Goal: Information Seeking & Learning: Learn about a topic

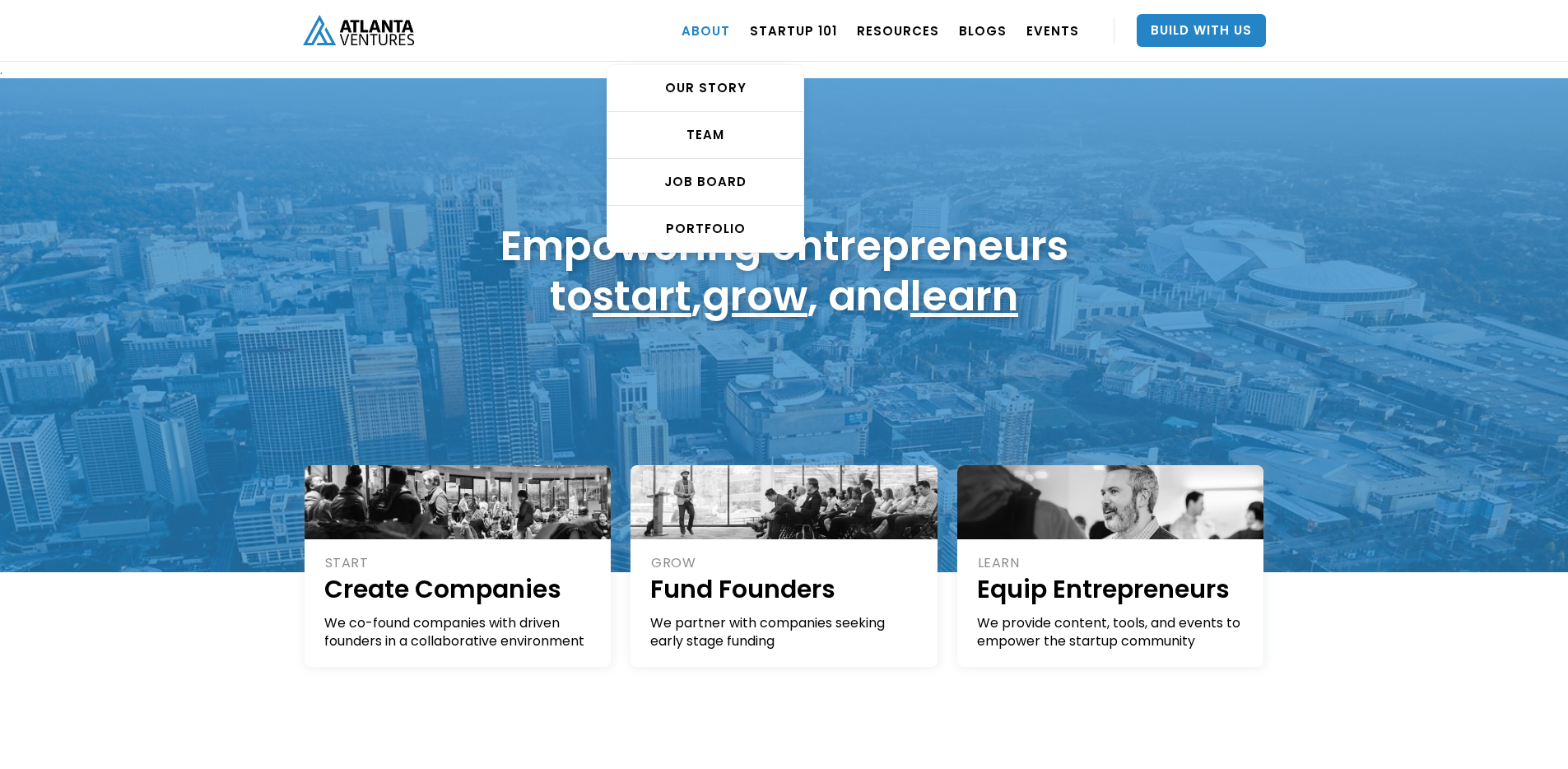
click at [709, 28] on link "ABOUT" at bounding box center [705, 30] width 48 height 47
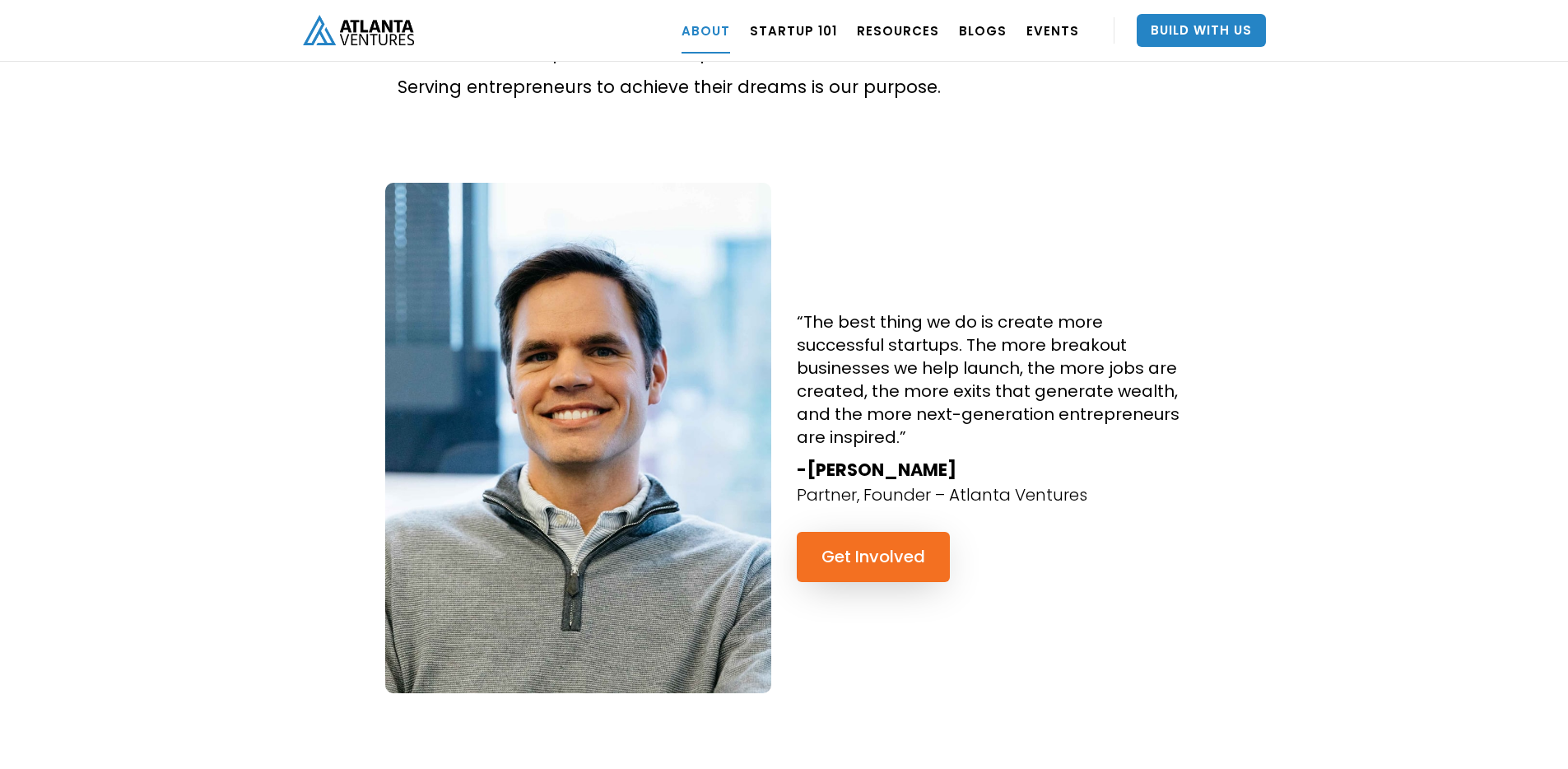
scroll to position [1412, 0]
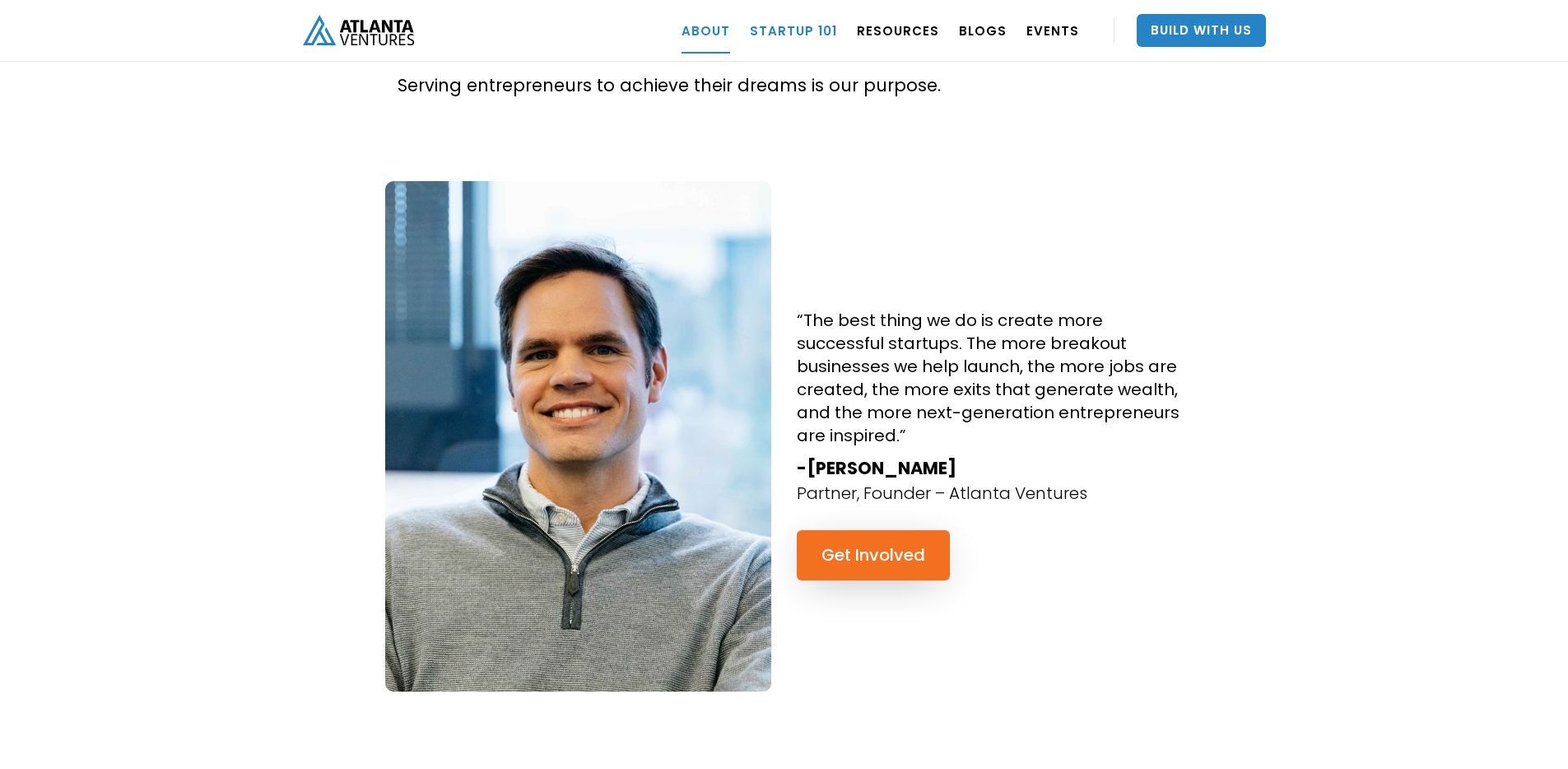
click at [811, 25] on link "Startup 101" at bounding box center [793, 30] width 87 height 47
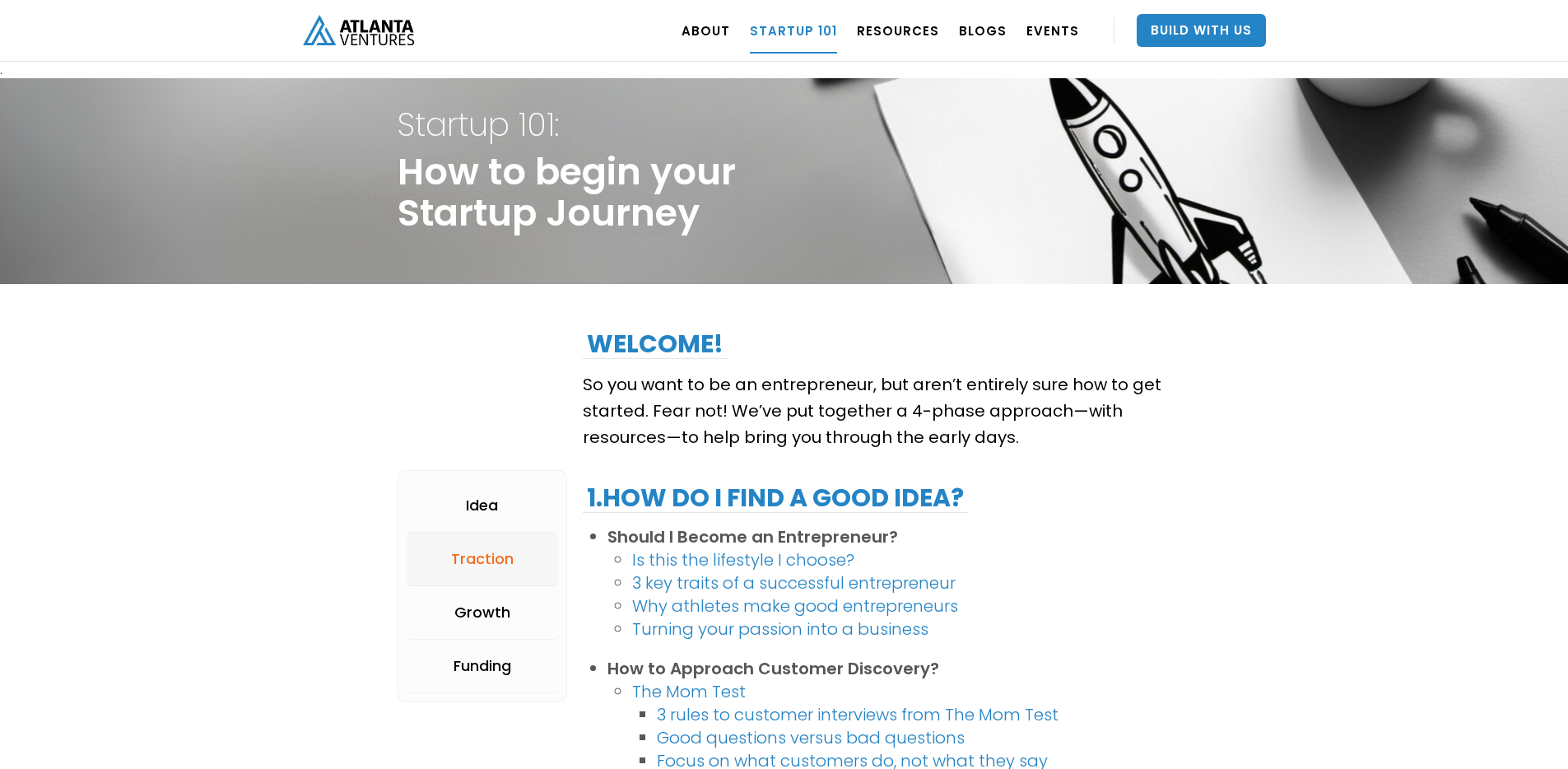
click at [507, 562] on div "Traction" at bounding box center [482, 558] width 62 height 17
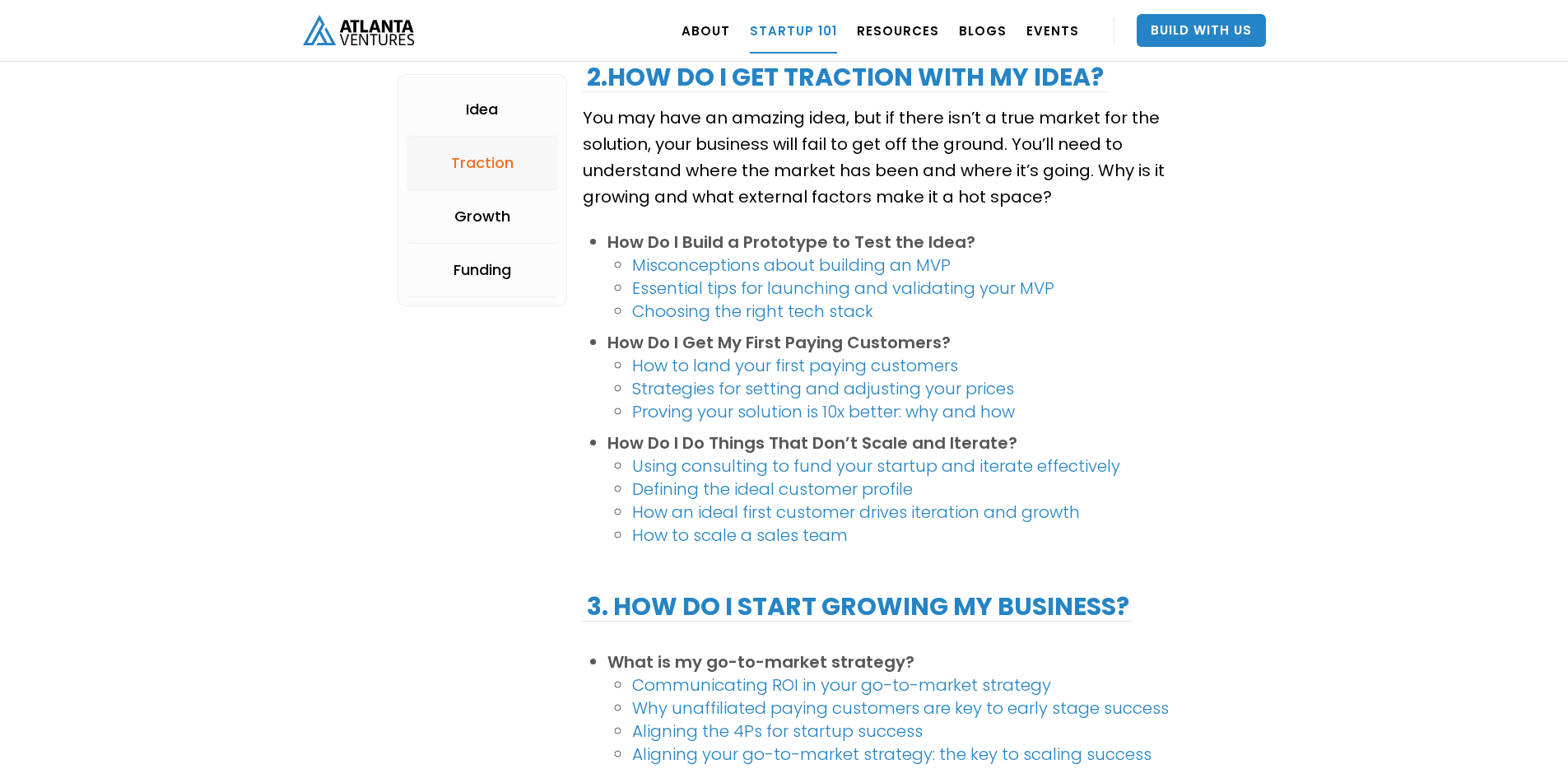
scroll to position [1707, 0]
click at [1165, 24] on link "Build With Us" at bounding box center [1201, 31] width 129 height 33
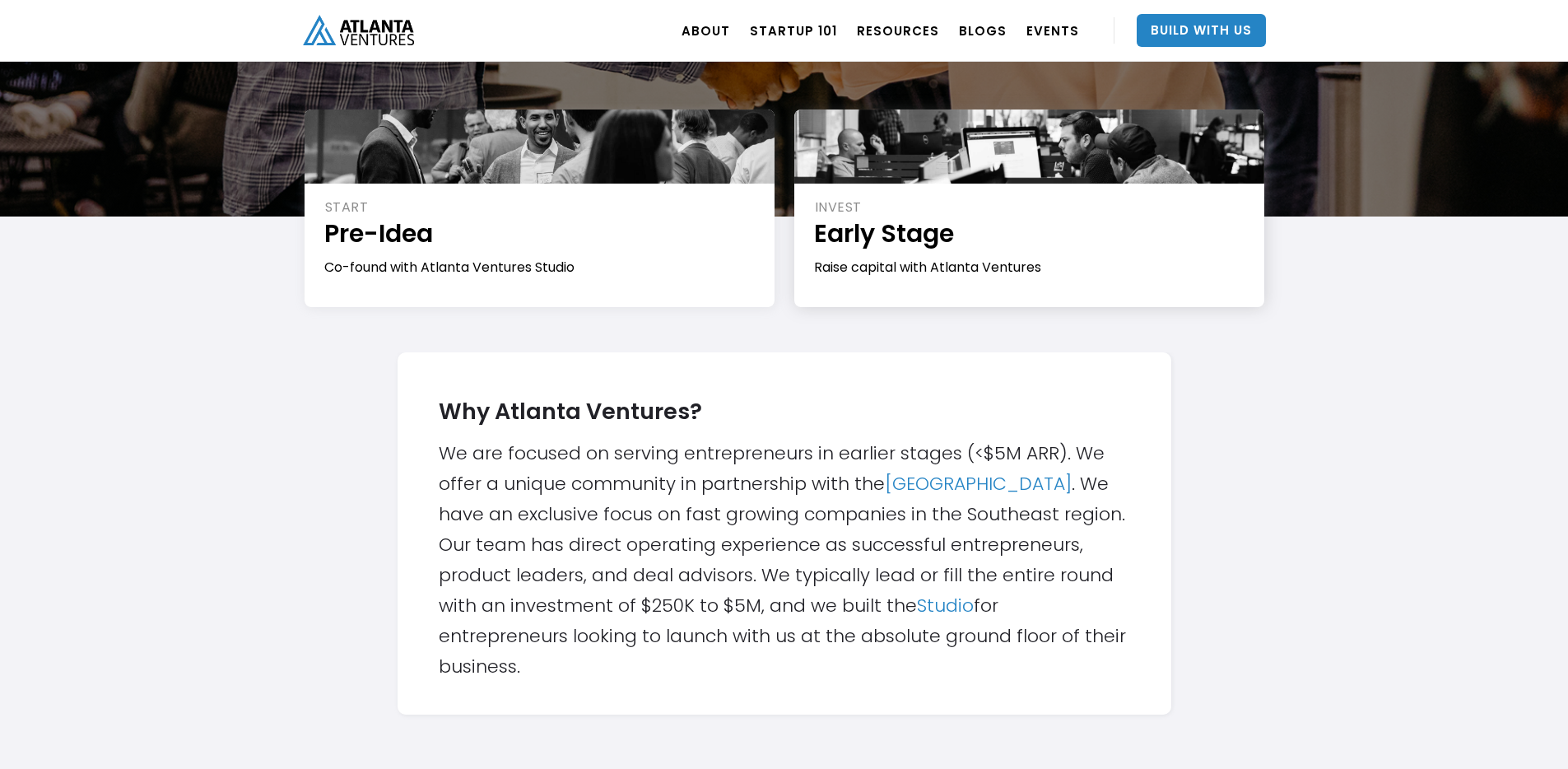
scroll to position [308, 0]
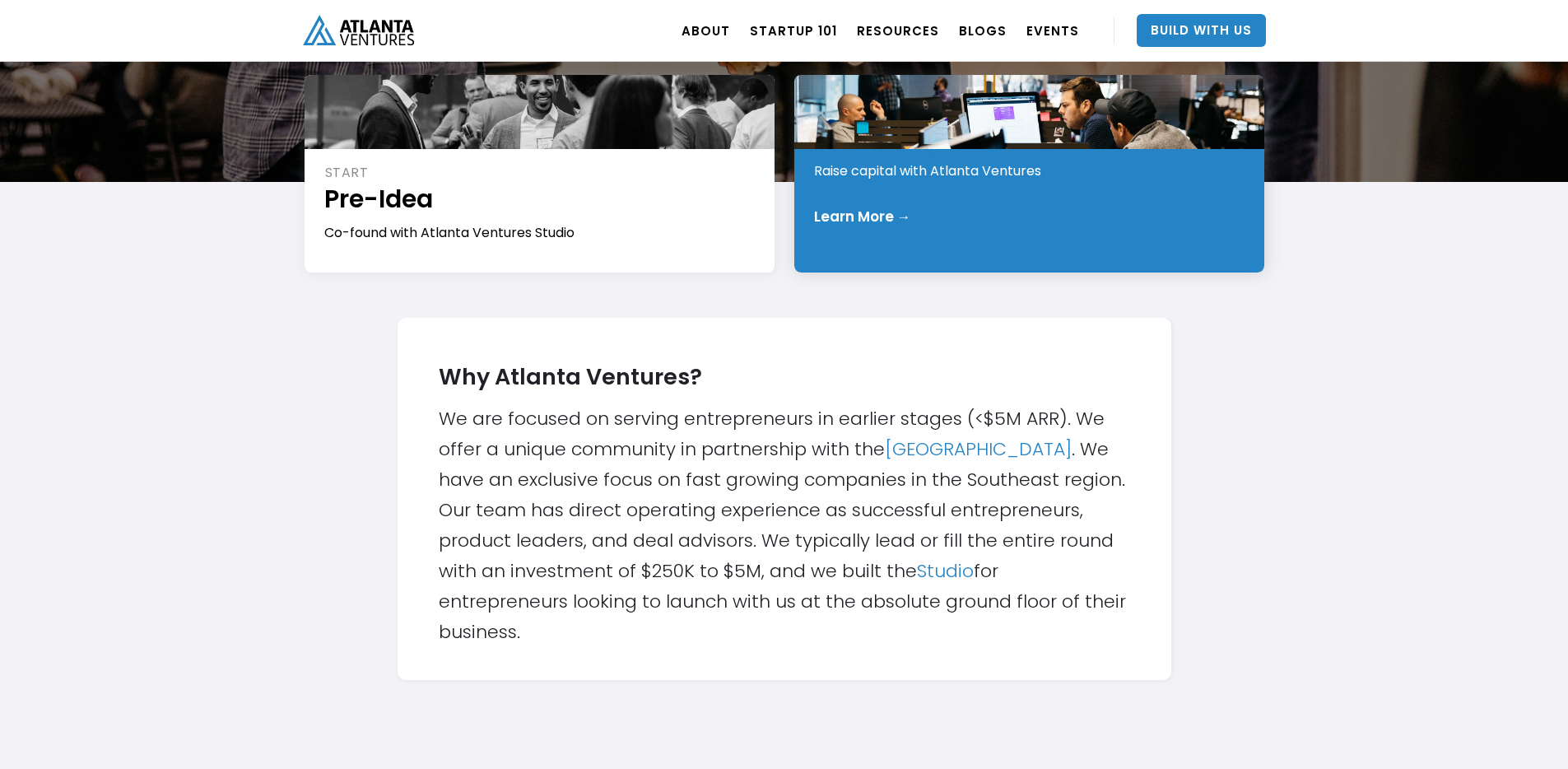
click at [1072, 243] on div "INVEST Early Stage Raise capital with Atlanta Ventures Learn More →" at bounding box center [1029, 173] width 470 height 198
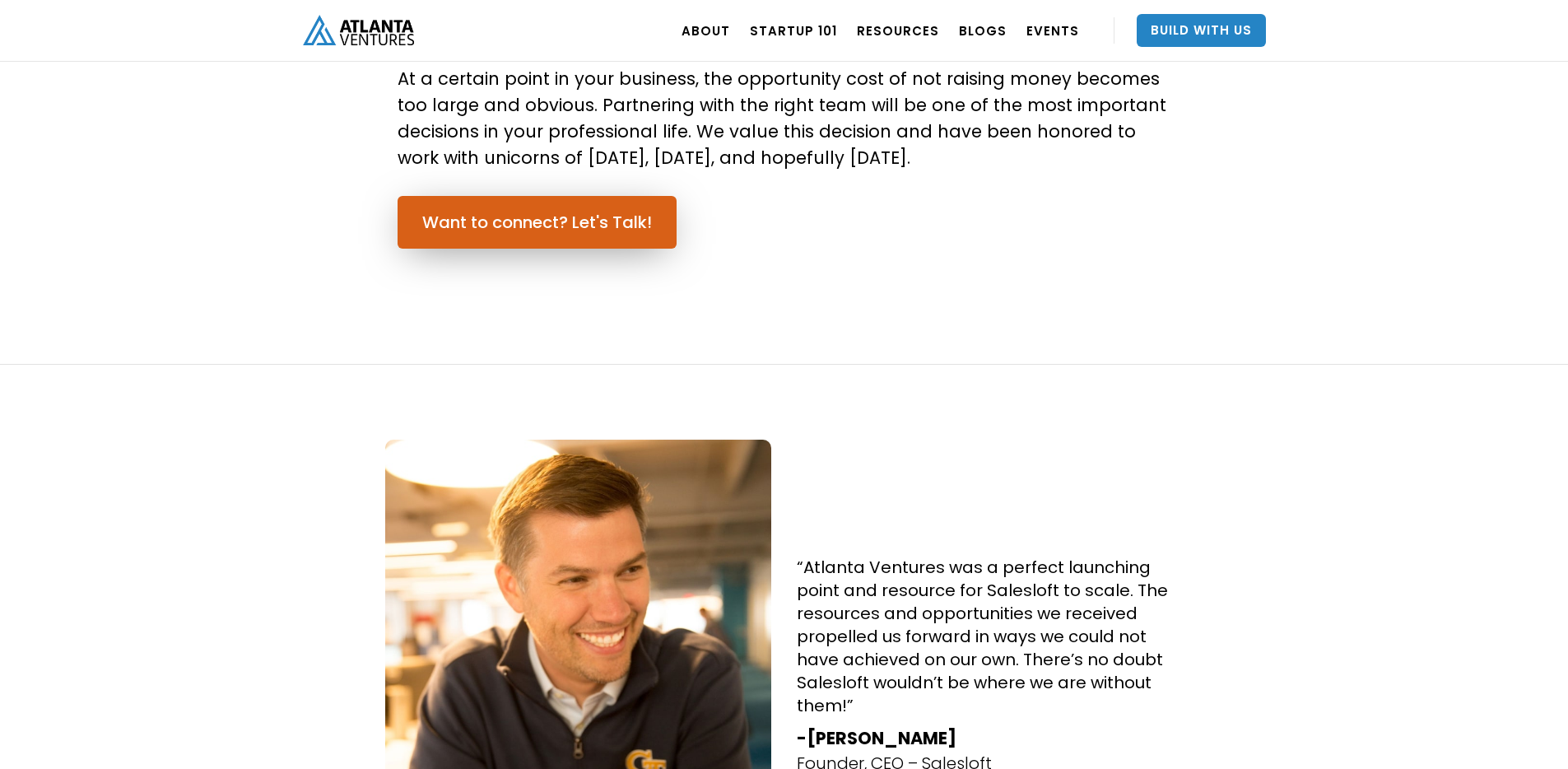
scroll to position [1268, 0]
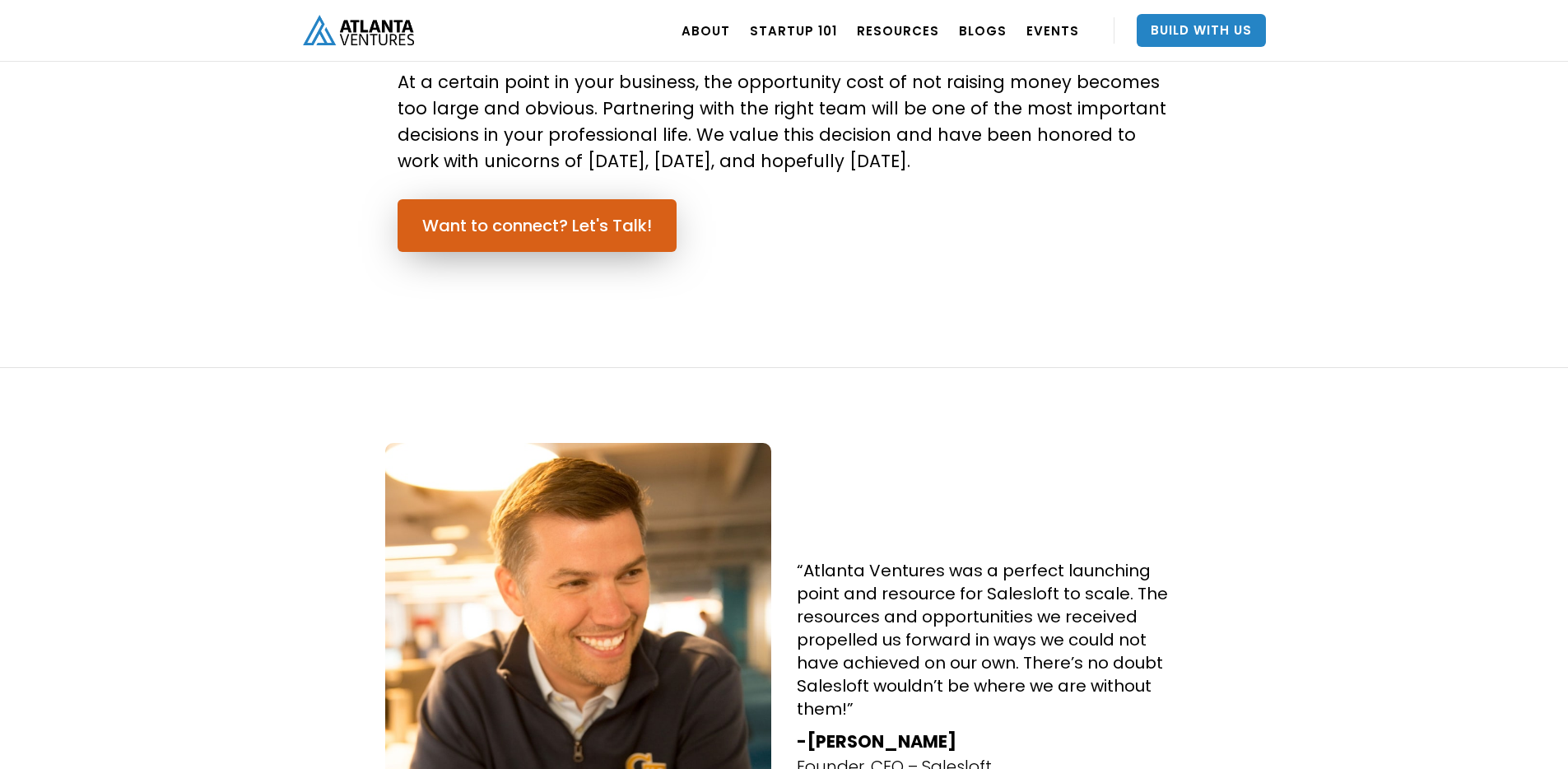
click at [658, 224] on link "Want to connect? Let's Talk!" at bounding box center [537, 226] width 279 height 53
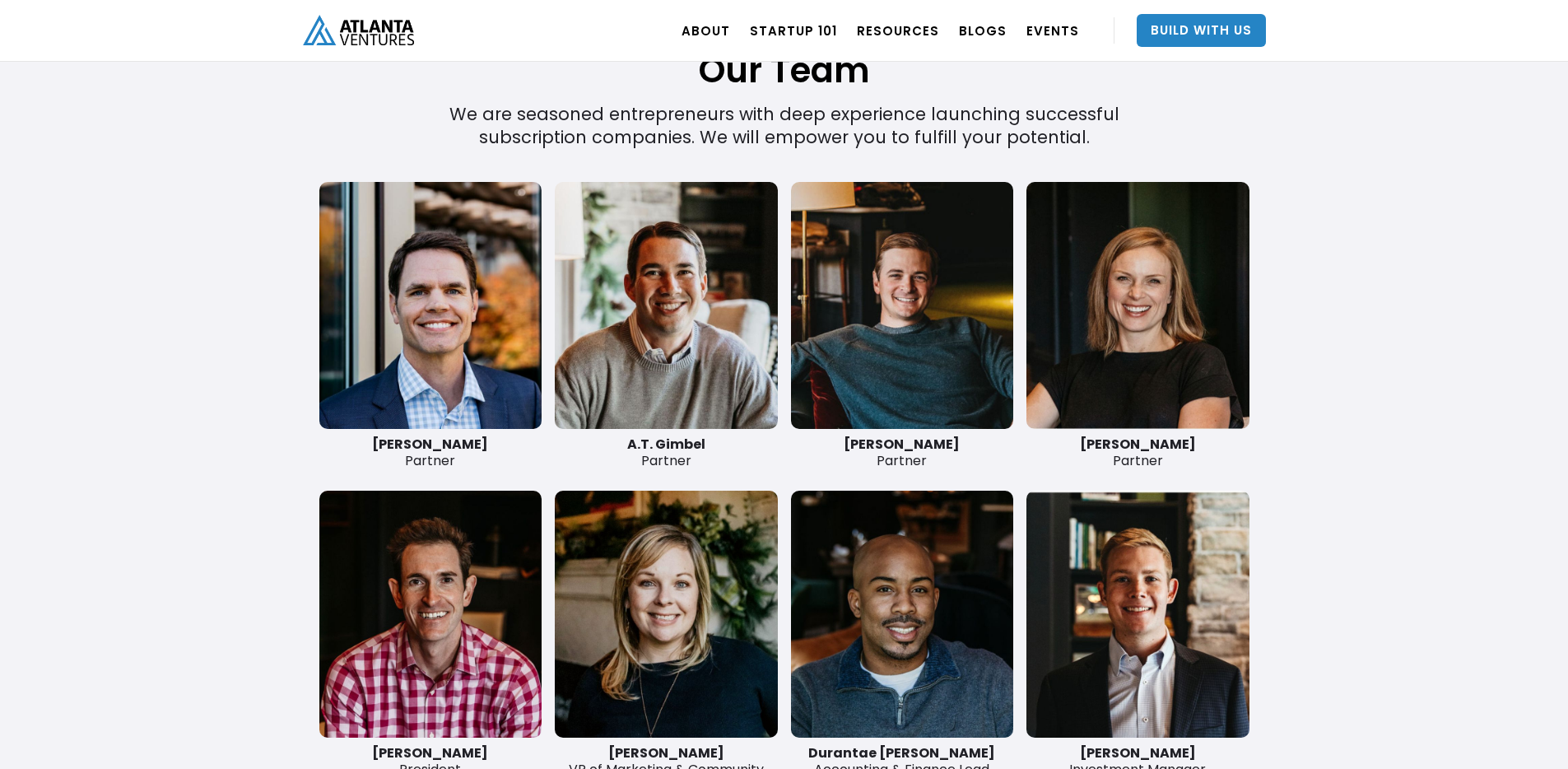
scroll to position [3812, 0]
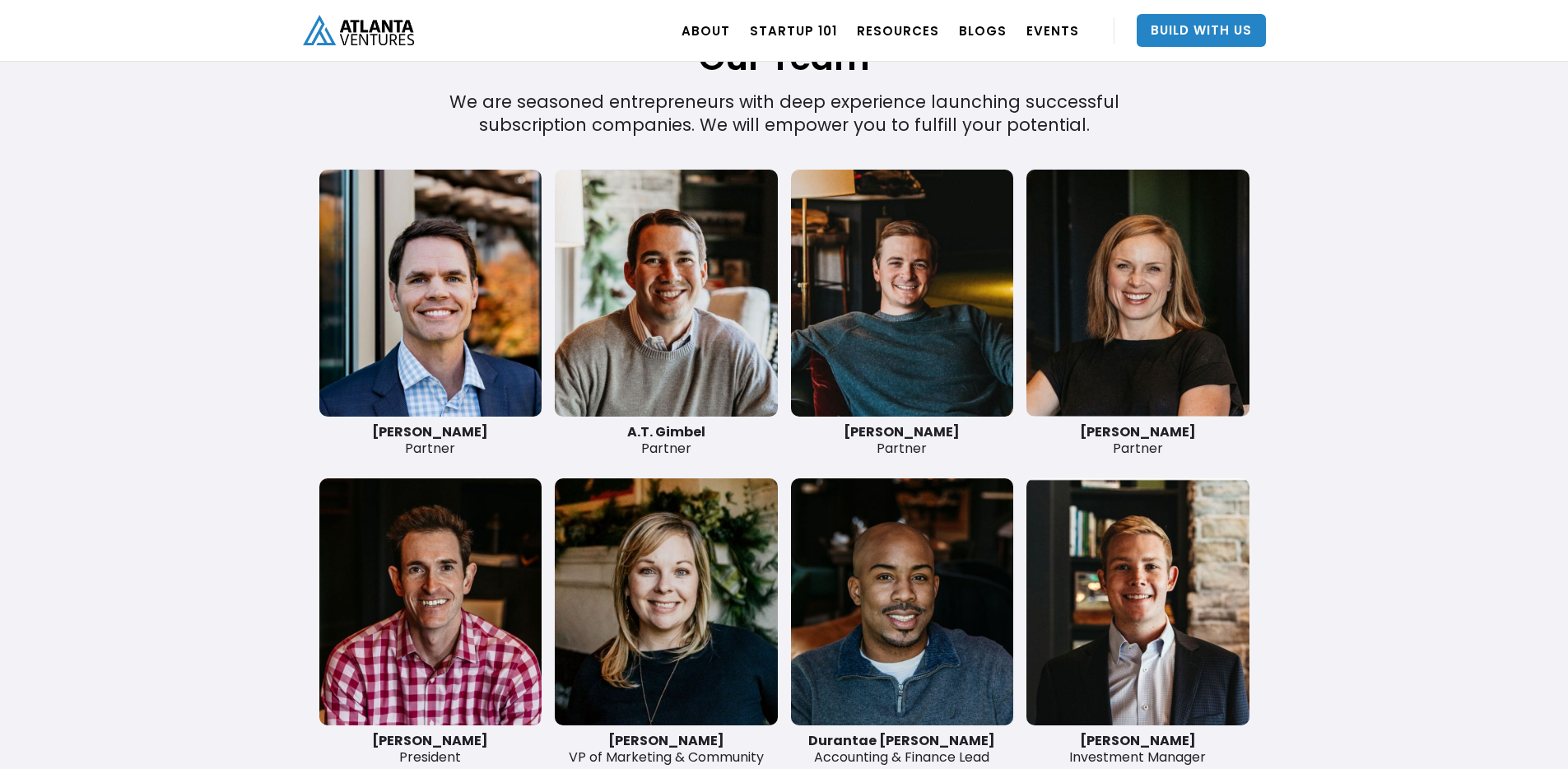
click at [407, 563] on link at bounding box center [431, 601] width 223 height 247
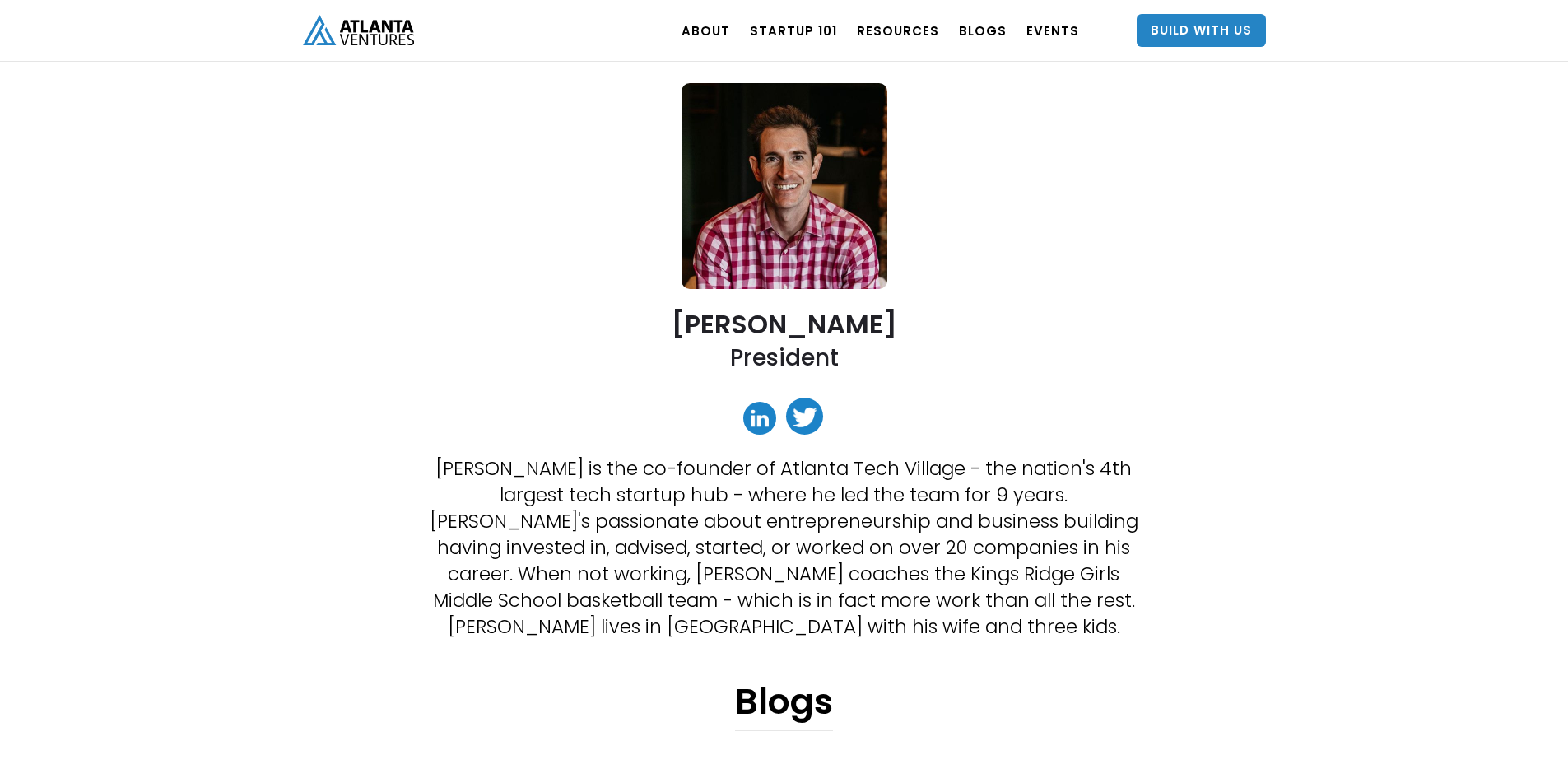
scroll to position [224, 0]
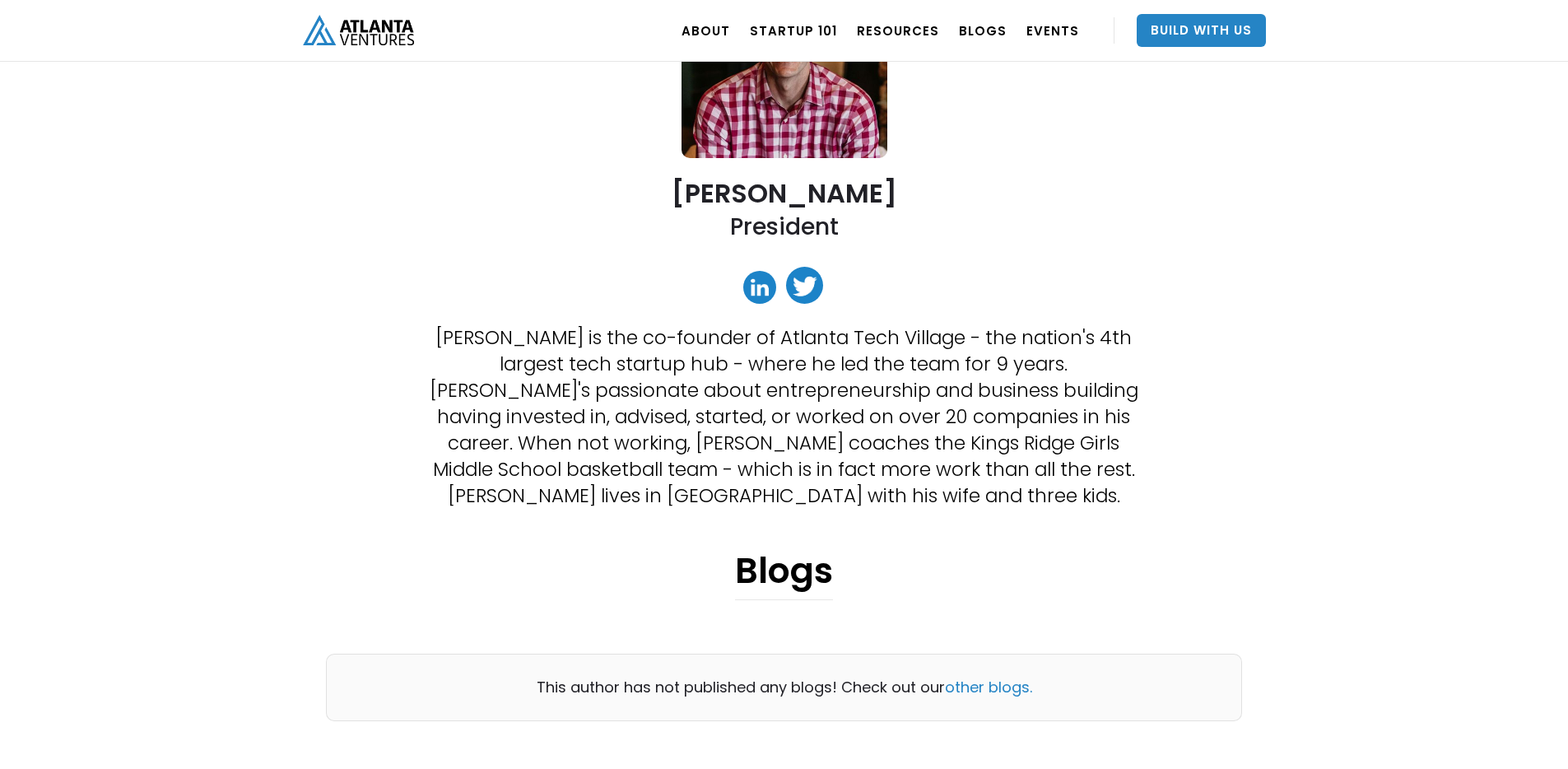
click at [816, 286] on link at bounding box center [805, 285] width 37 height 37
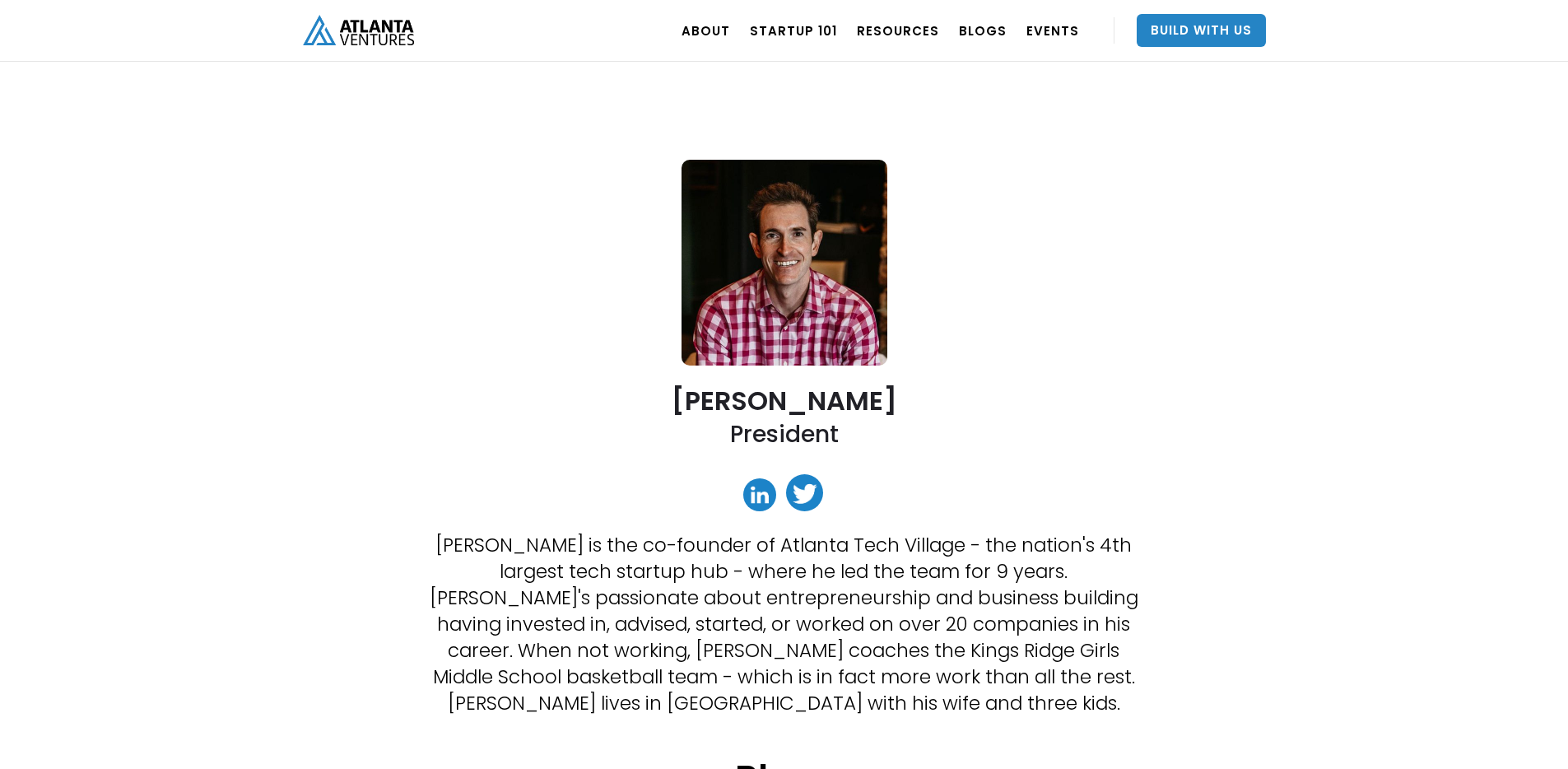
scroll to position [0, 0]
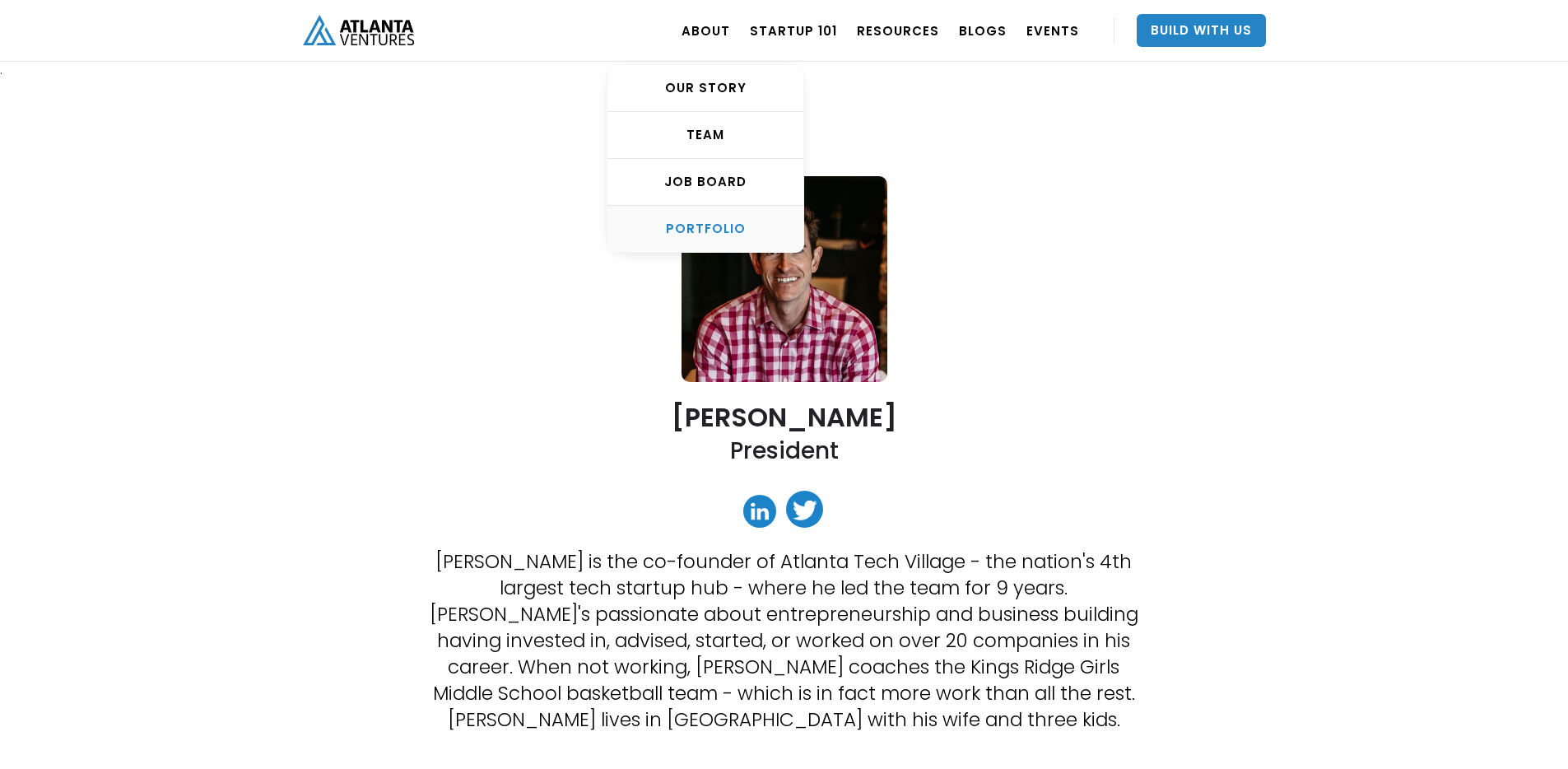
click at [701, 240] on link "PORTFOLIO" at bounding box center [705, 228] width 196 height 47
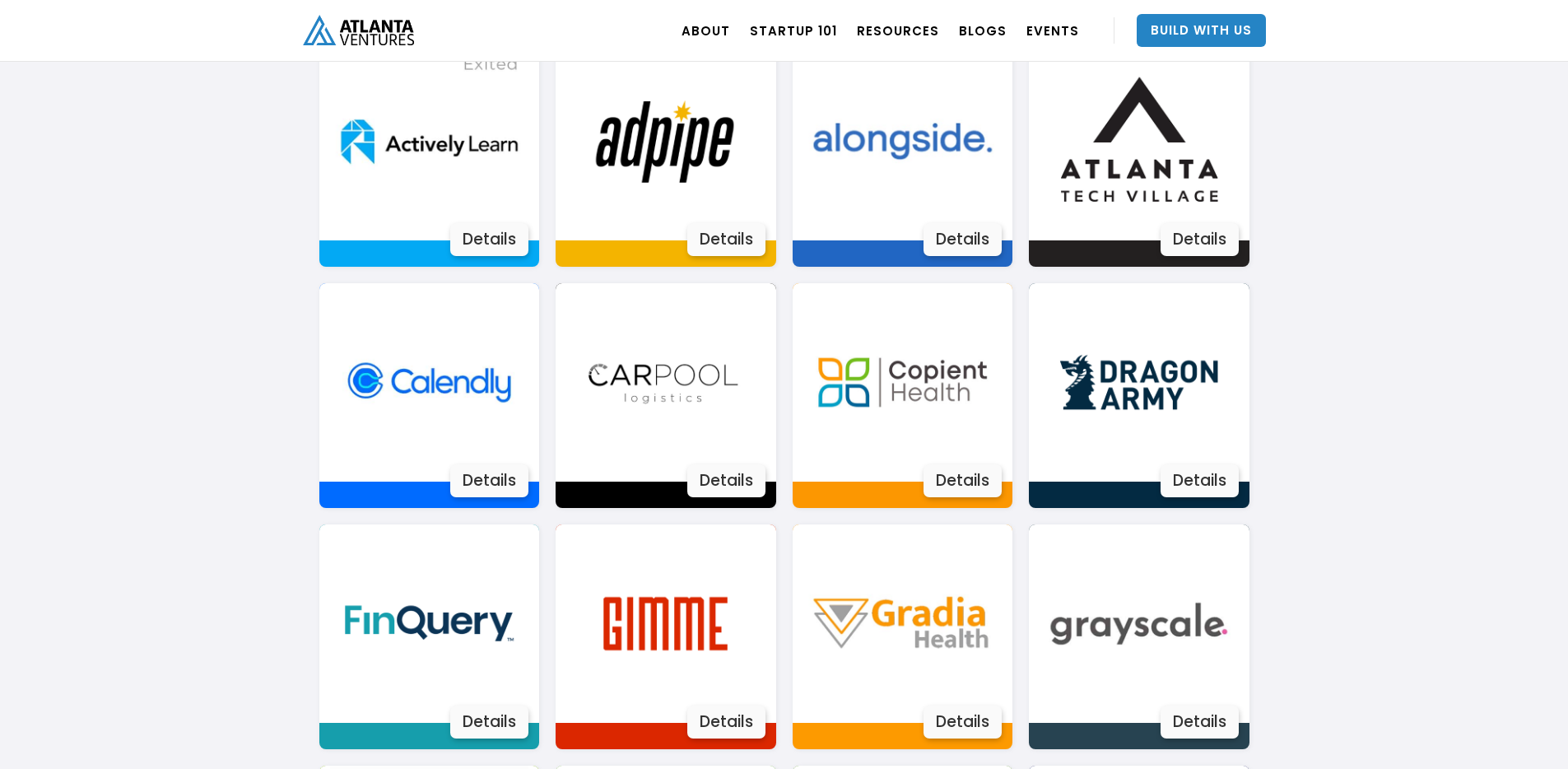
scroll to position [499, 0]
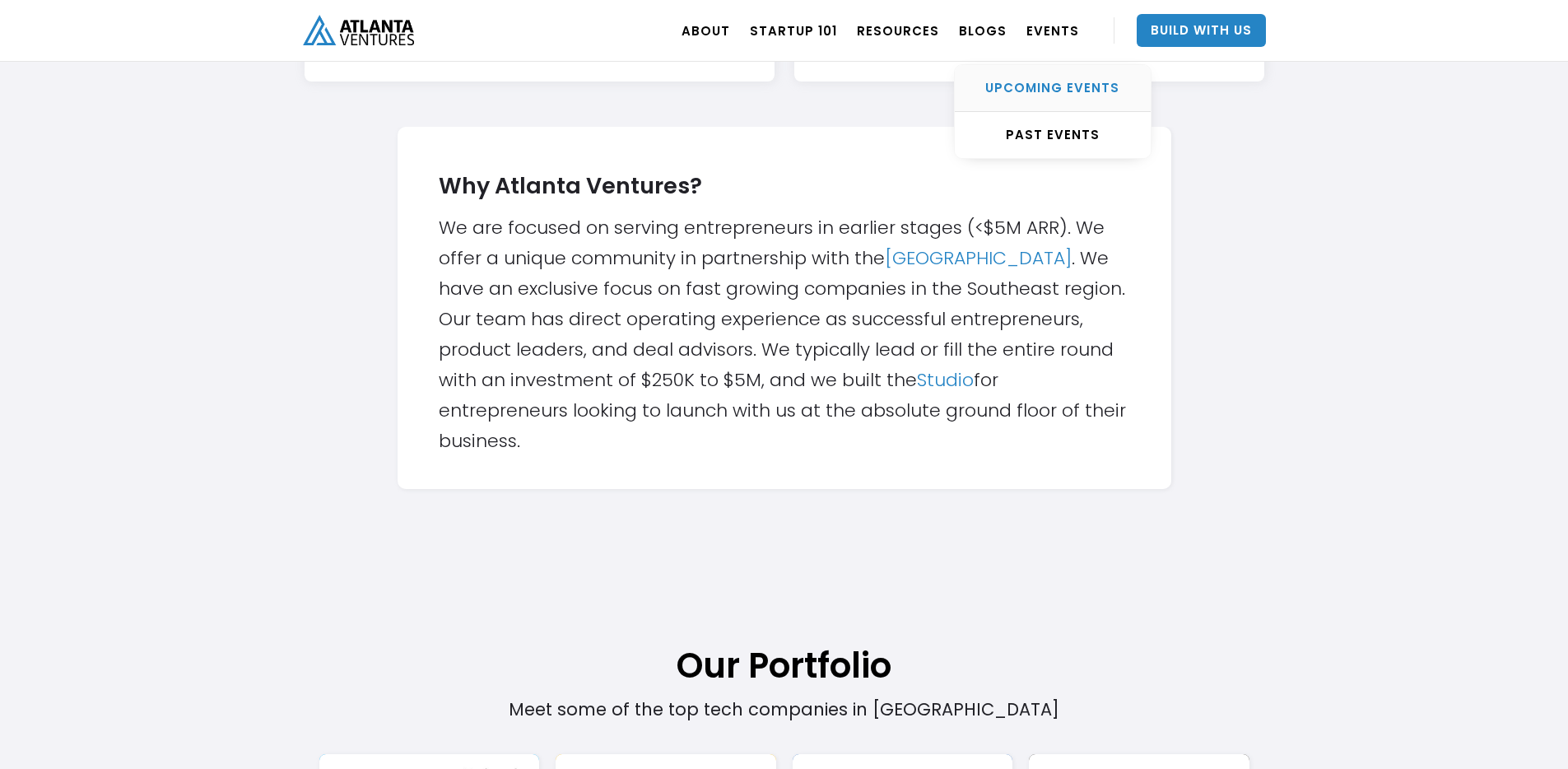
click at [1039, 87] on div "UPCOMING EVENTS" at bounding box center [1053, 88] width 196 height 17
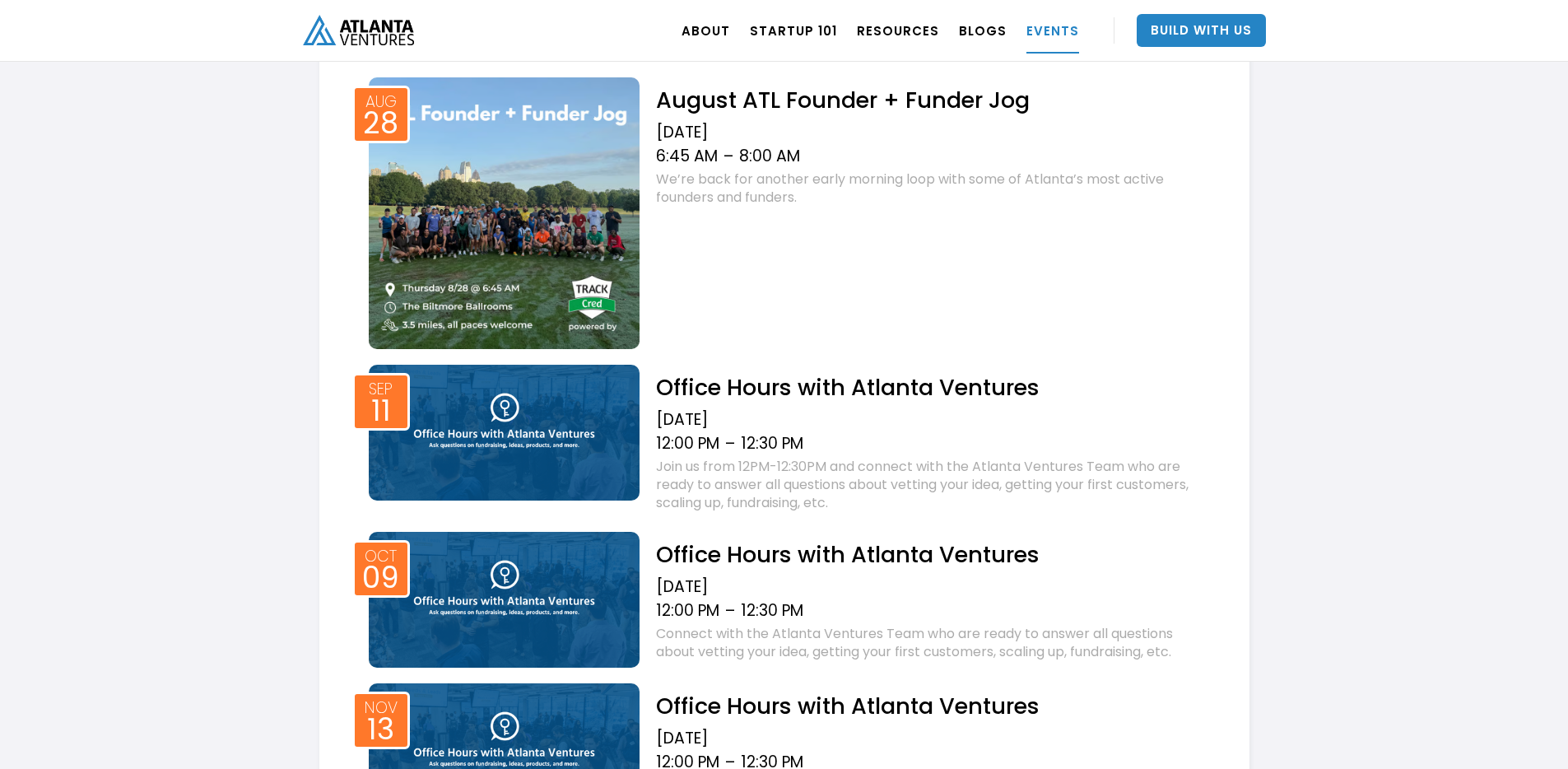
scroll to position [740, 0]
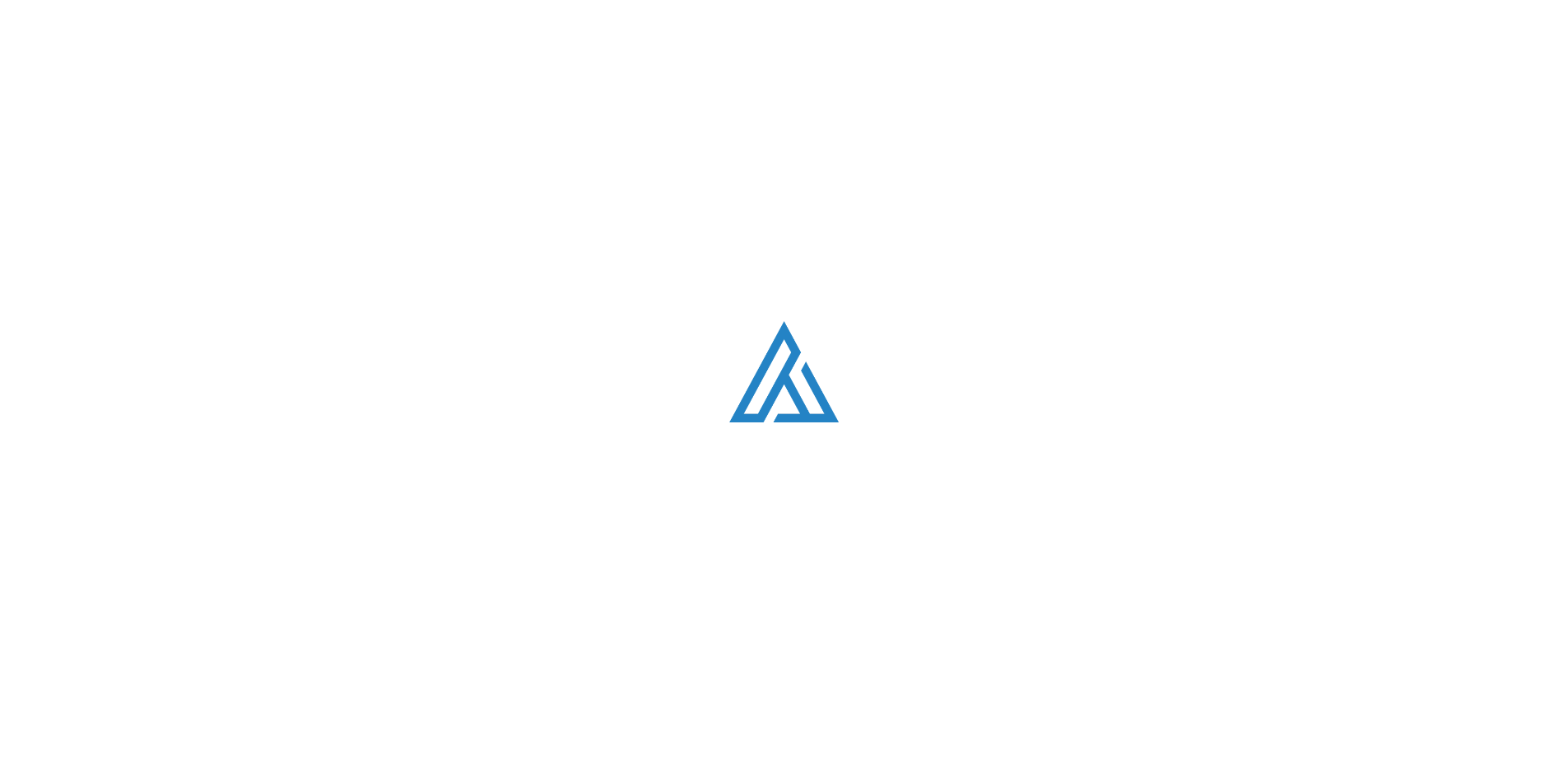
scroll to position [496, 0]
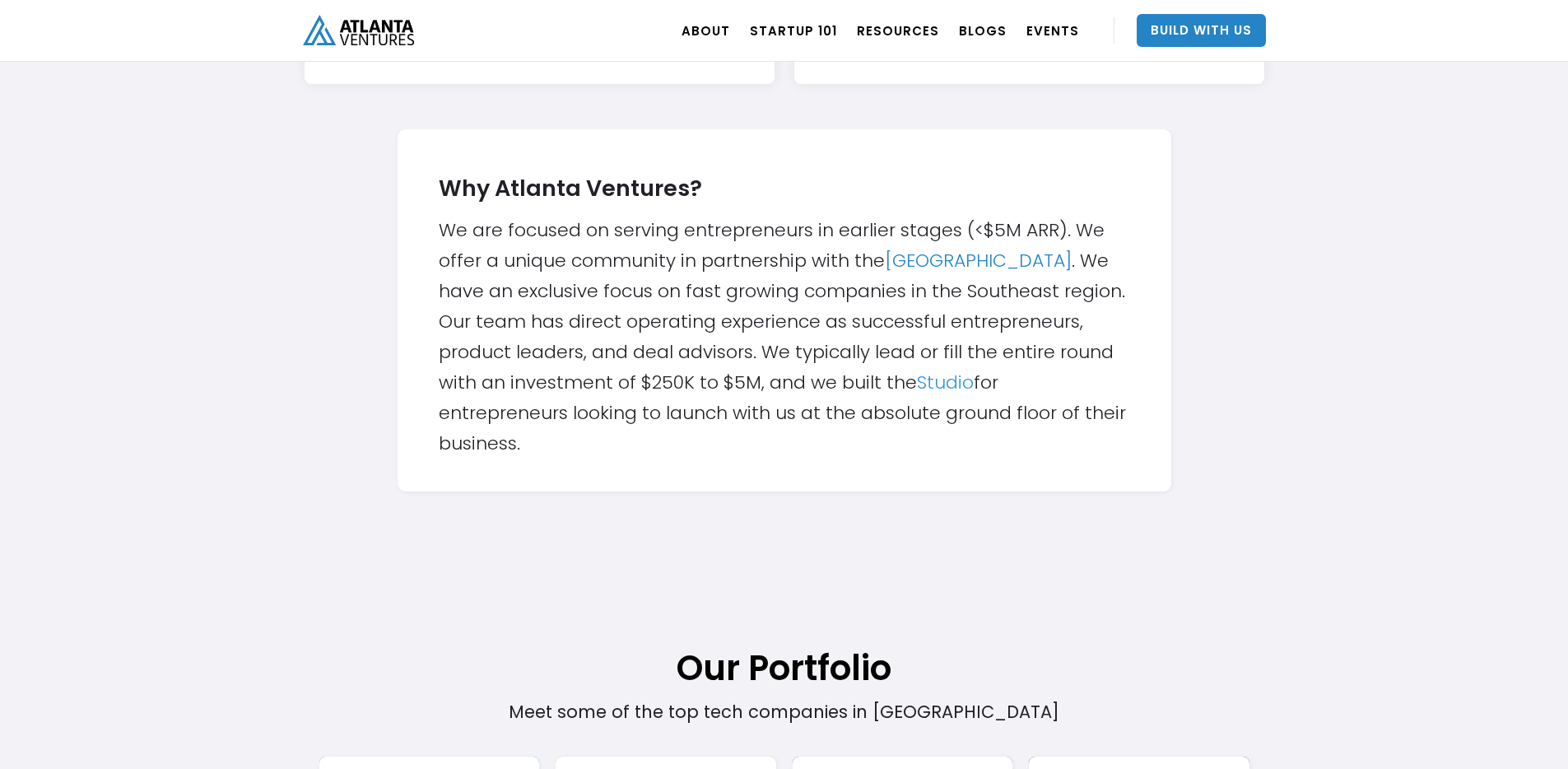
click at [939, 378] on link "Studio" at bounding box center [946, 382] width 57 height 25
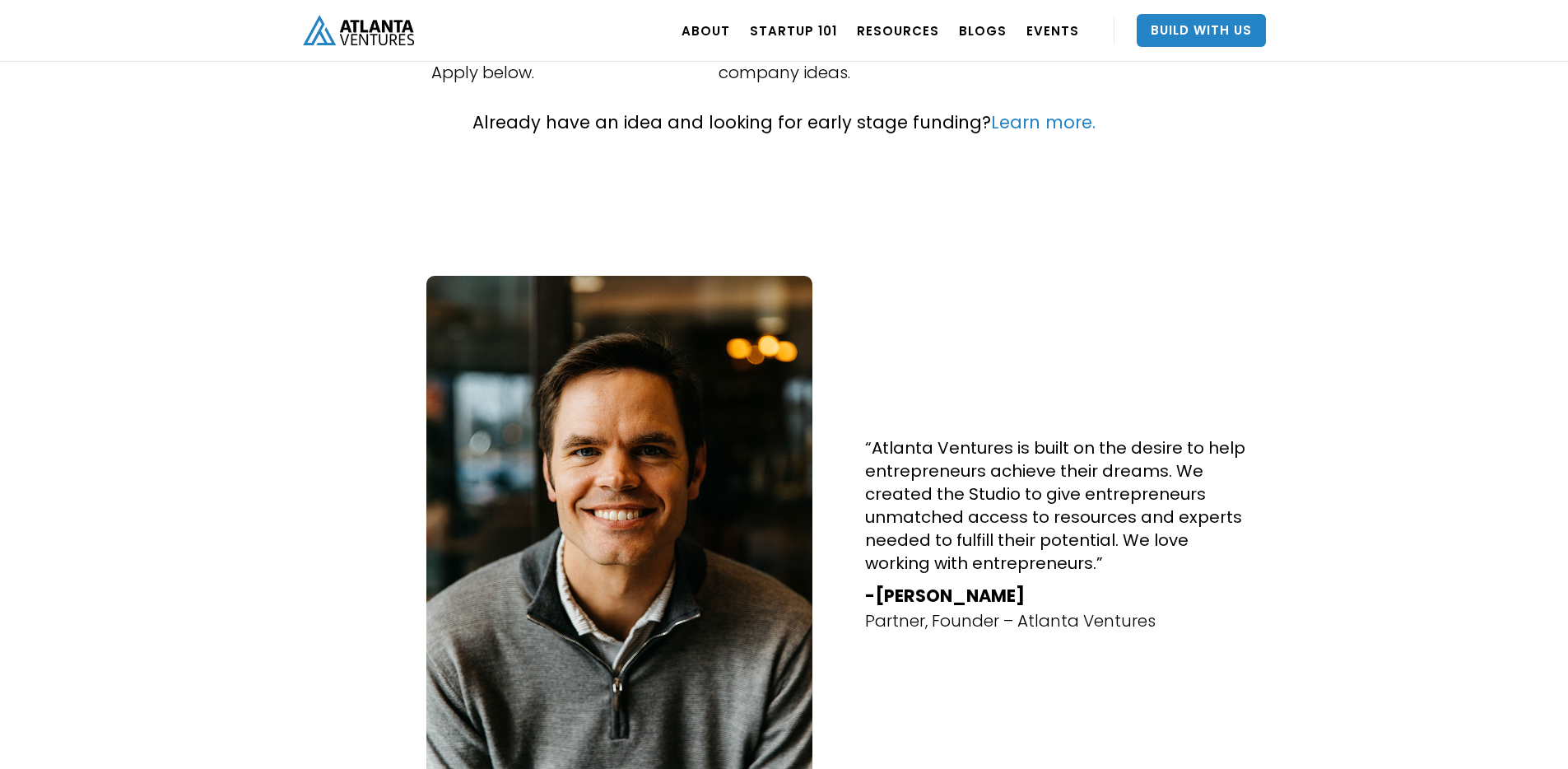
scroll to position [679, 0]
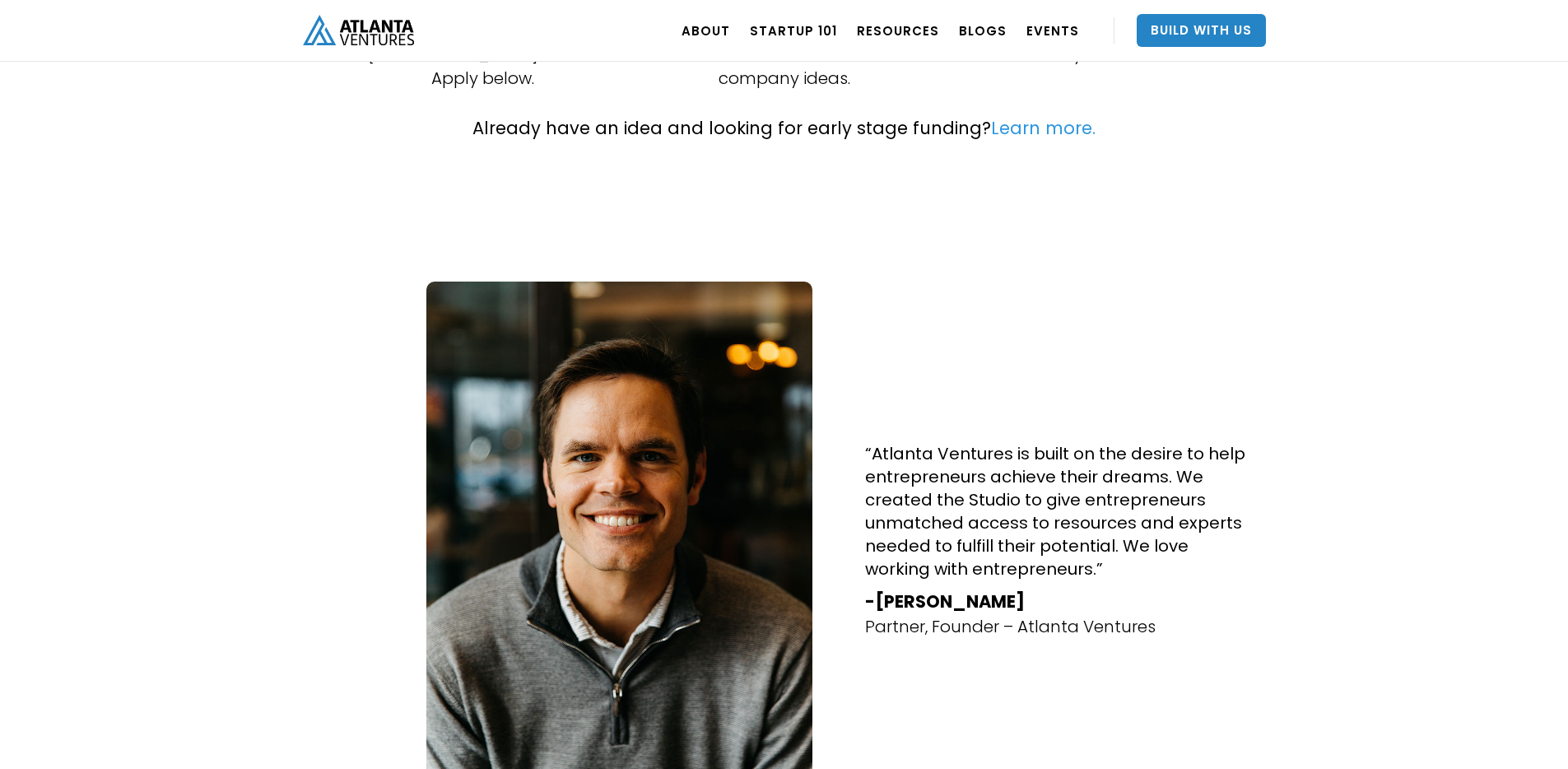
click at [1023, 116] on link "Learn more." at bounding box center [1043, 127] width 104 height 24
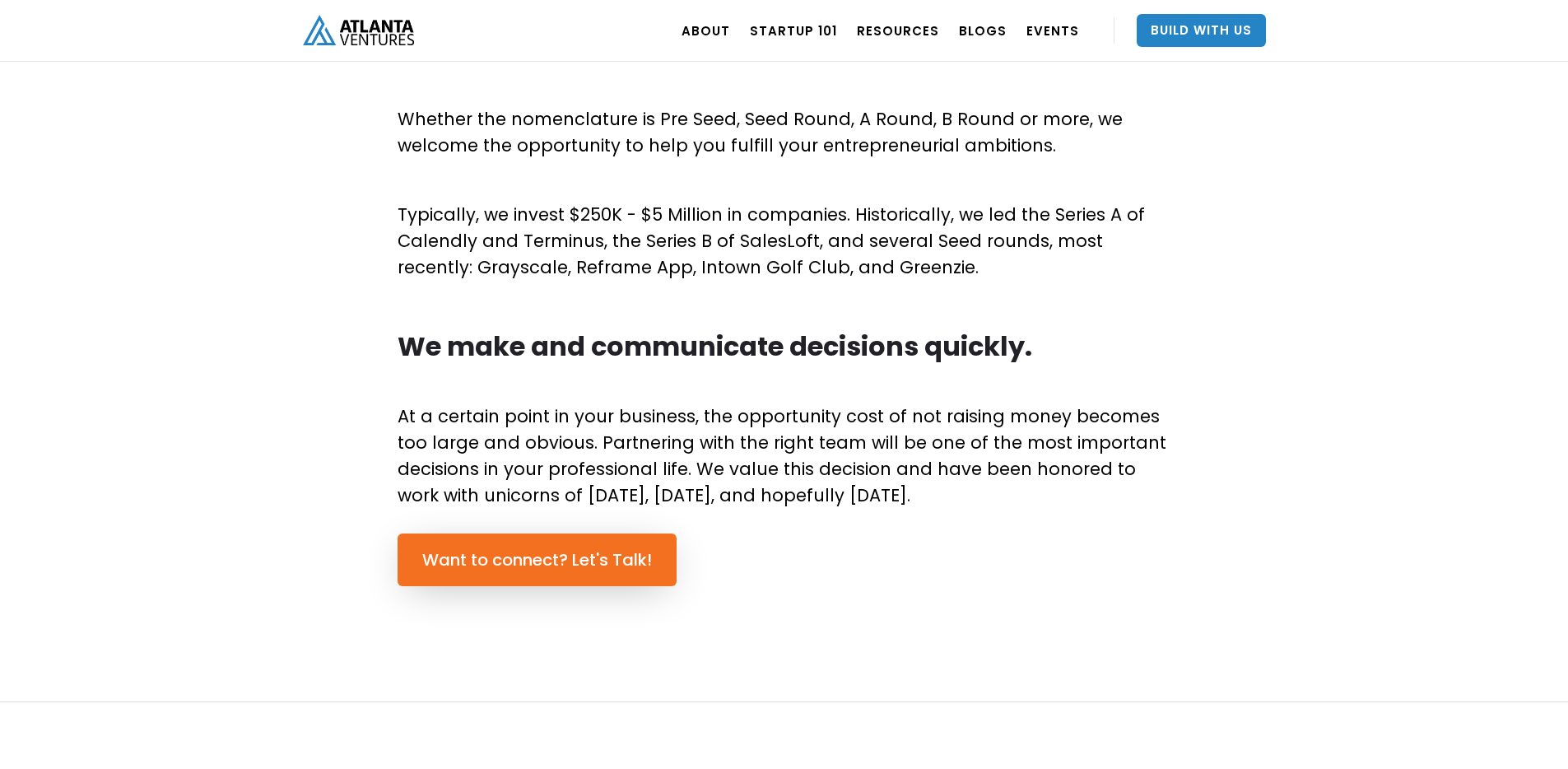
scroll to position [945, 0]
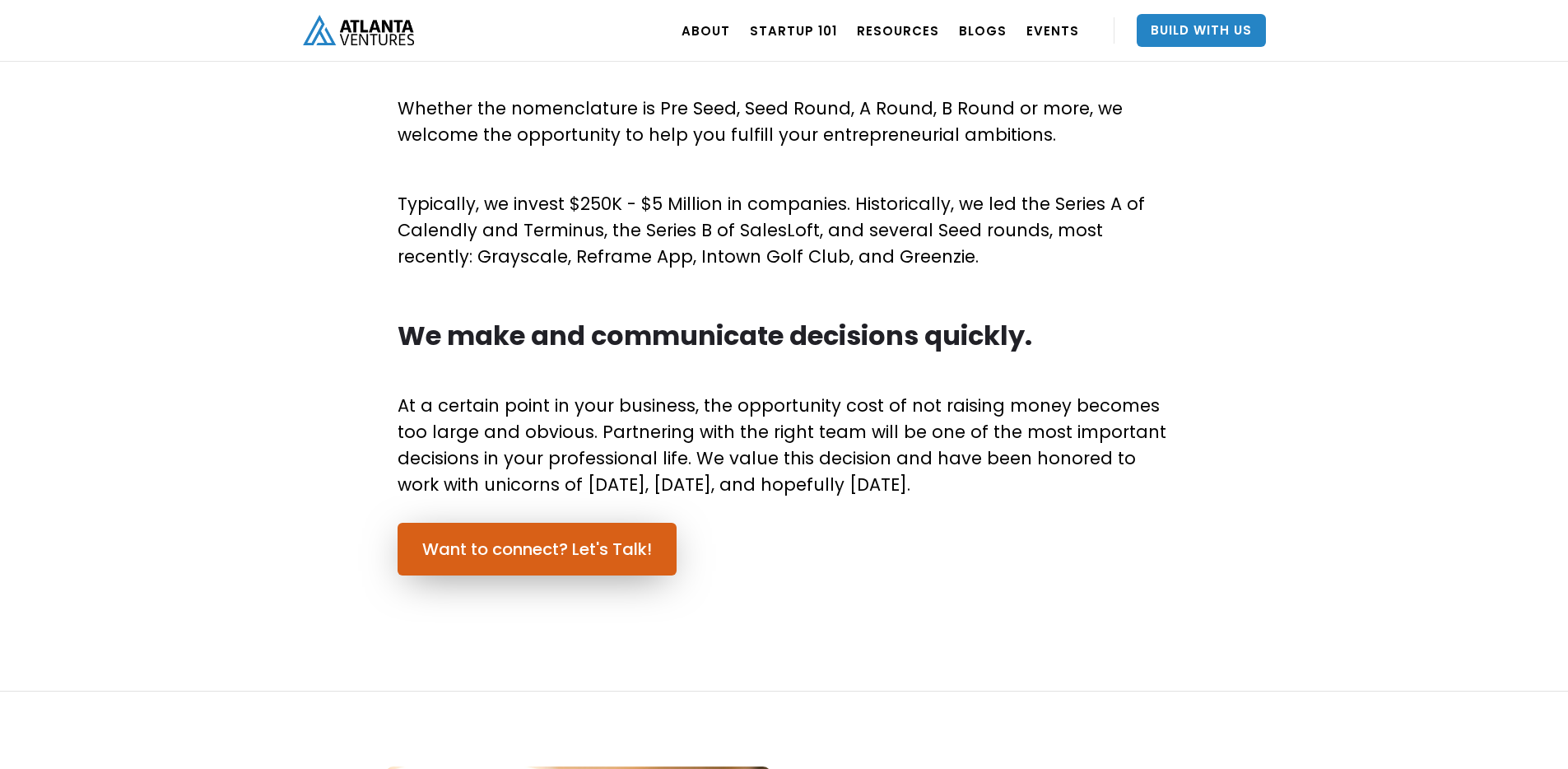
click at [596, 543] on link "Want to connect? Let's Talk!" at bounding box center [537, 549] width 279 height 53
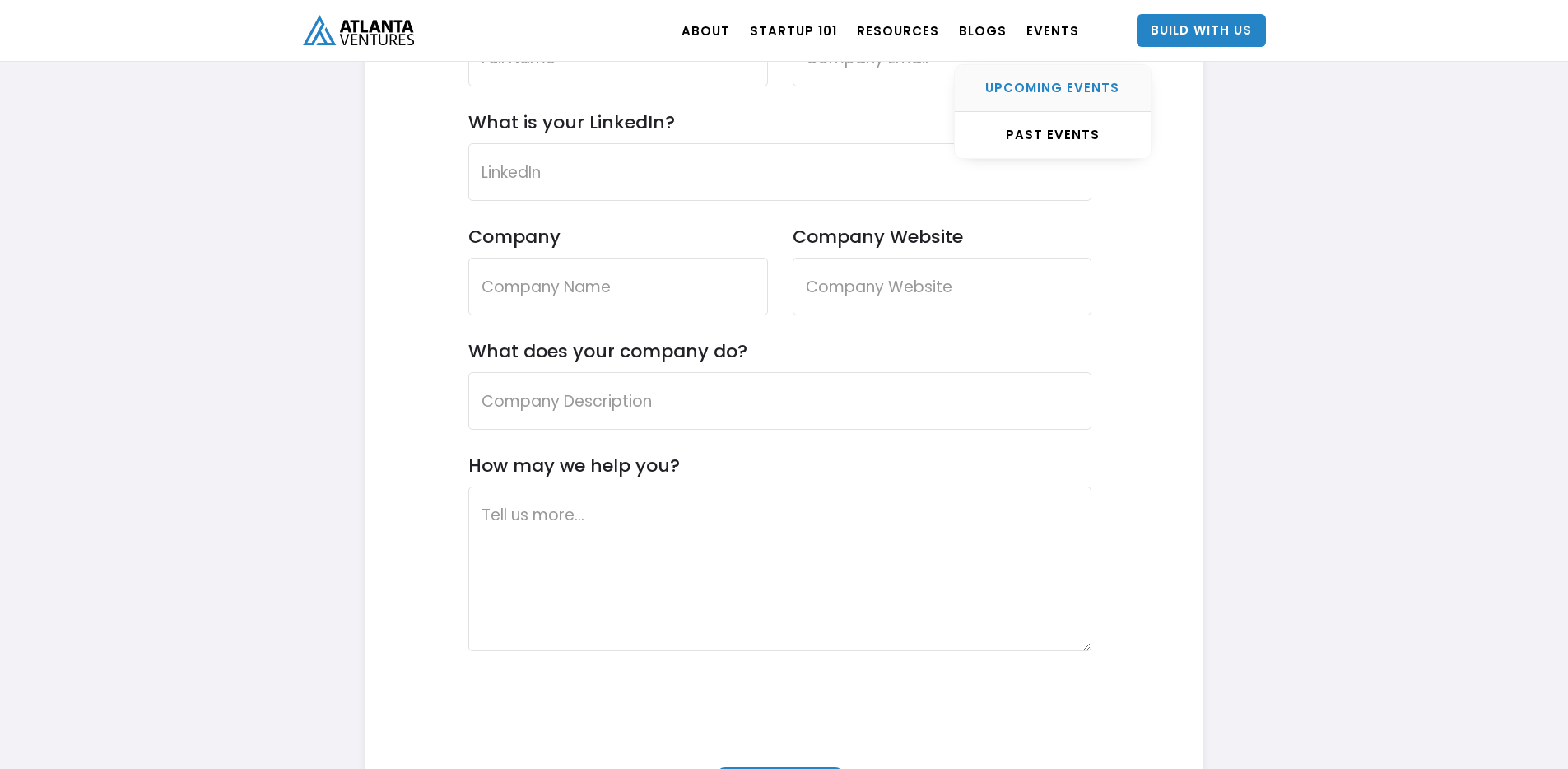
scroll to position [5082, 0]
